Goal: Navigation & Orientation: Find specific page/section

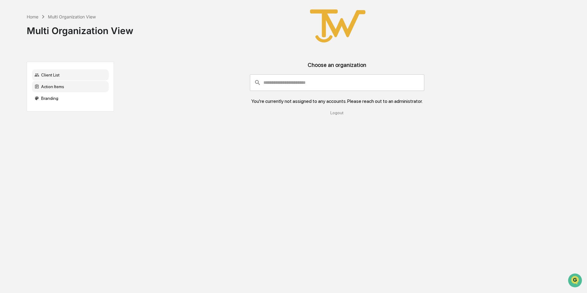
click at [57, 87] on div "Action Items" at bounding box center [70, 86] width 77 height 11
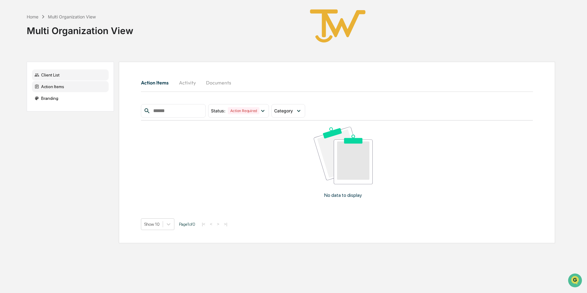
click at [55, 77] on div "Client List" at bounding box center [70, 74] width 77 height 11
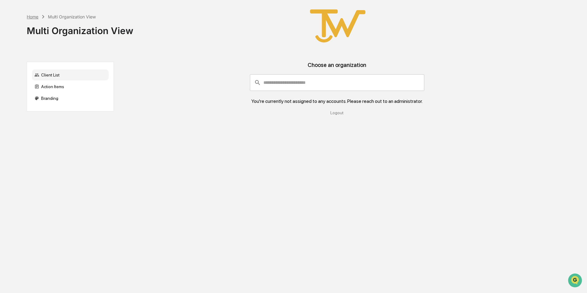
click at [33, 16] on div "Home" at bounding box center [33, 16] width 12 height 5
click at [142, 176] on div "Home Multi Organization View Multi Organization View Client List Action Items B…" at bounding box center [291, 146] width 547 height 293
click at [264, 228] on div "Home Multi Organization View Multi Organization View Client List Action Items B…" at bounding box center [291, 146] width 547 height 293
click at [44, 101] on div "Branding" at bounding box center [70, 98] width 77 height 11
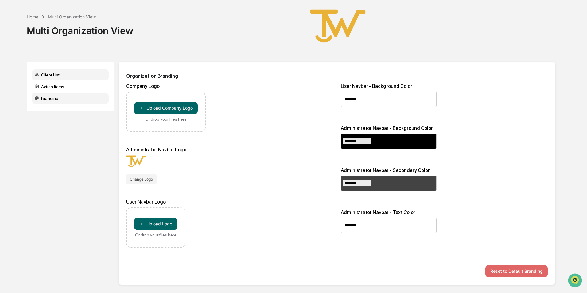
click at [45, 70] on div "Client List" at bounding box center [70, 74] width 77 height 11
